Goal: Find specific page/section: Find specific page/section

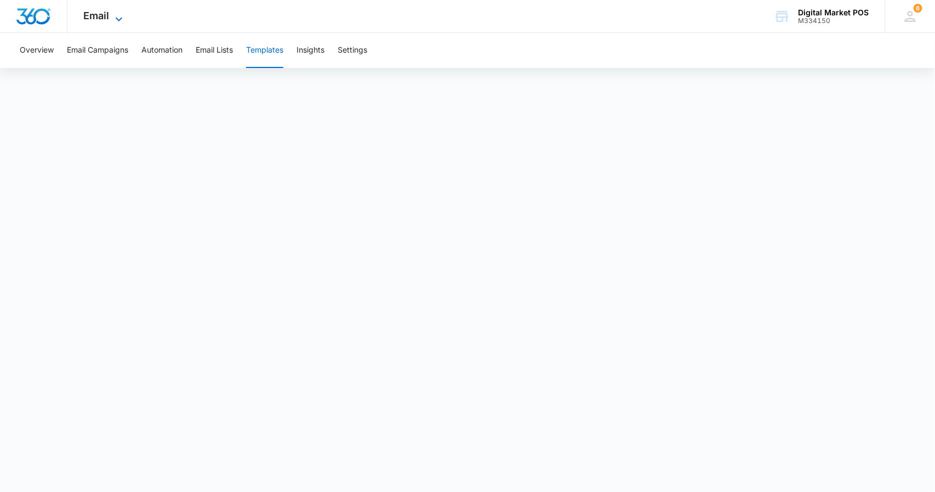
click at [112, 18] on icon at bounding box center [118, 19] width 13 height 13
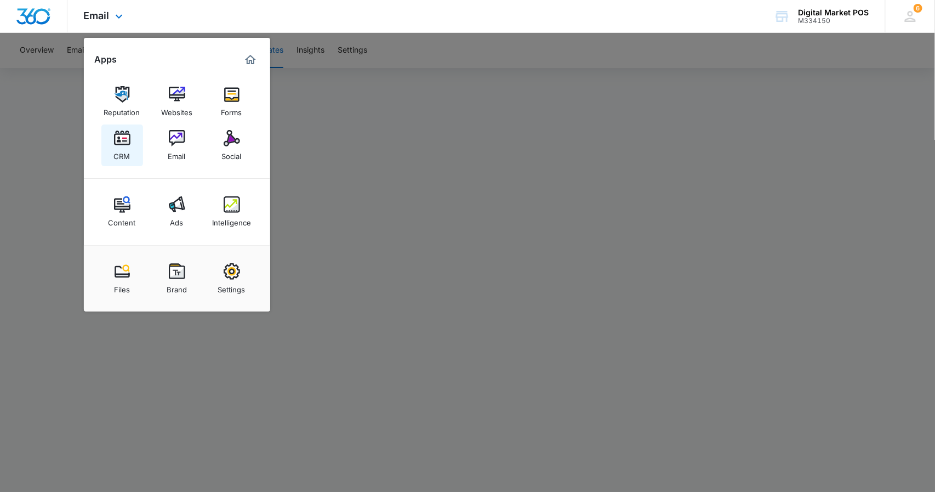
click at [122, 148] on div "CRM" at bounding box center [122, 153] width 16 height 14
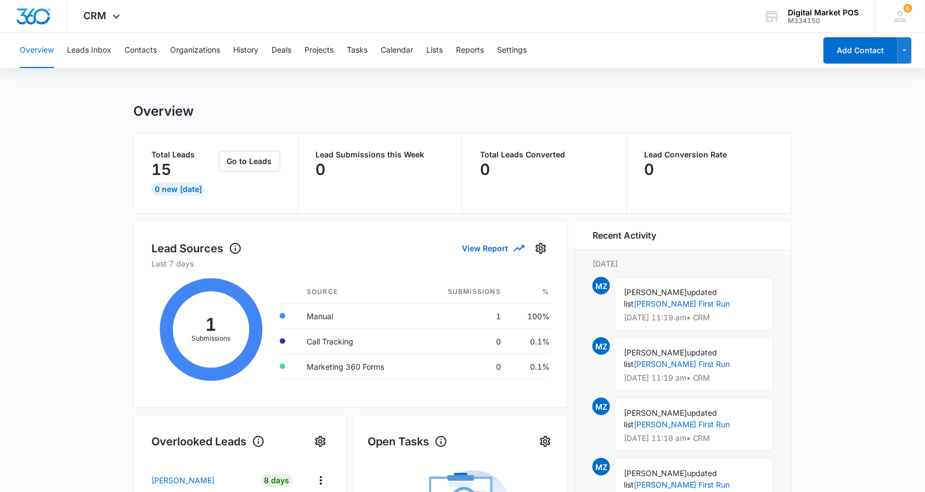
click at [428, 49] on div "Overview Leads Inbox Contacts Organizations History Deals Projects Tasks Calend…" at bounding box center [414, 50] width 802 height 35
click at [433, 49] on button "Lists" at bounding box center [434, 50] width 16 height 35
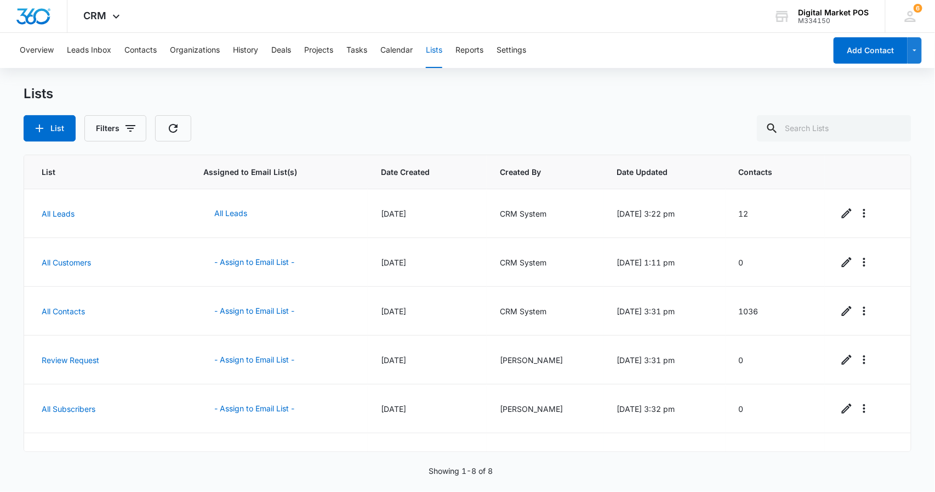
scroll to position [129, 0]
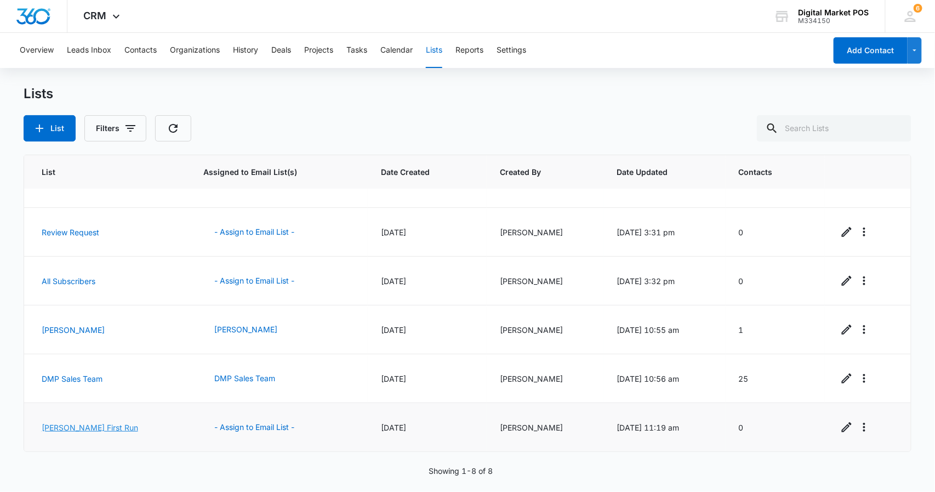
click at [68, 428] on link "[PERSON_NAME] First Run" at bounding box center [90, 427] width 97 height 9
